Goal: Task Accomplishment & Management: Manage account settings

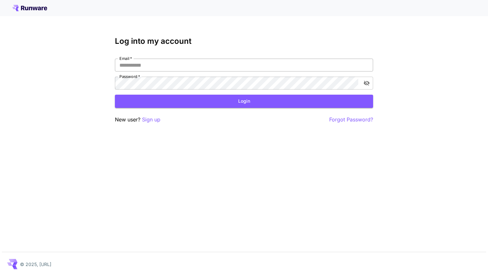
click at [159, 69] on input "Email   *" at bounding box center [244, 65] width 258 height 13
type input "**********"
click button "Login" at bounding box center [244, 101] width 258 height 13
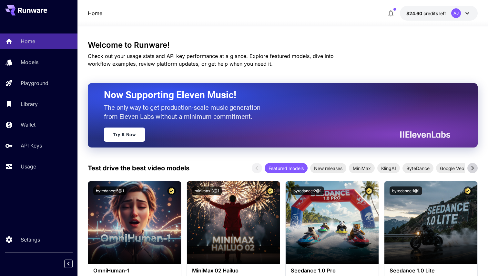
click at [46, 166] on div "Usage" at bounding box center [47, 167] width 52 height 8
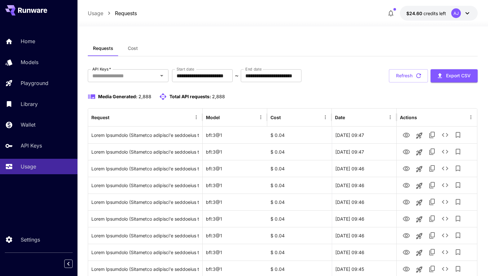
click at [129, 47] on span "Cost" at bounding box center [133, 48] width 10 height 6
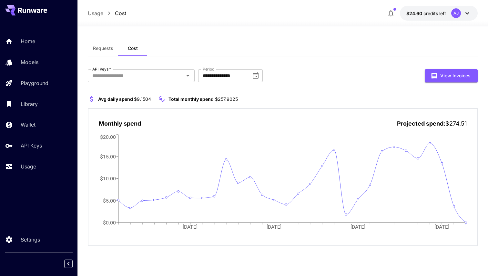
click at [460, 120] on span "$274.51" at bounding box center [455, 123] width 21 height 7
